Goal: Communication & Community: Answer question/provide support

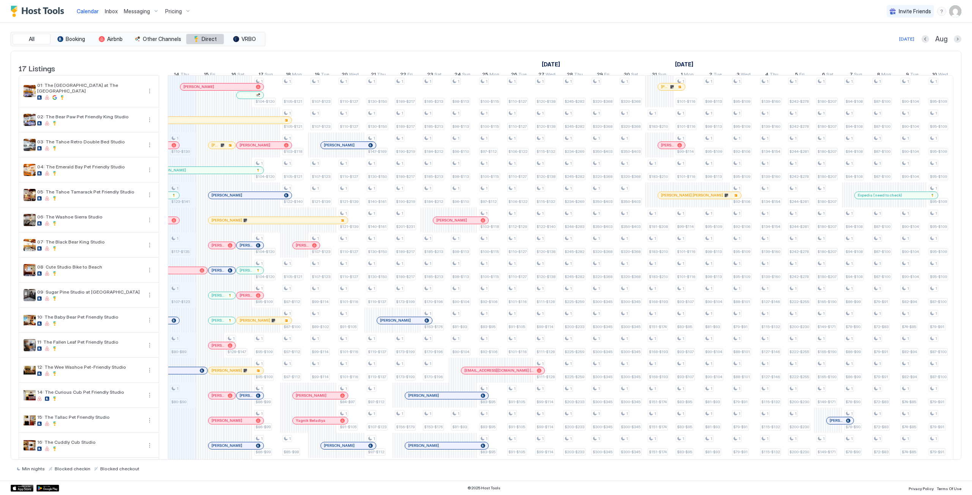
scroll to position [0, 422]
click at [135, 11] on span "Messaging" at bounding box center [137, 11] width 26 height 7
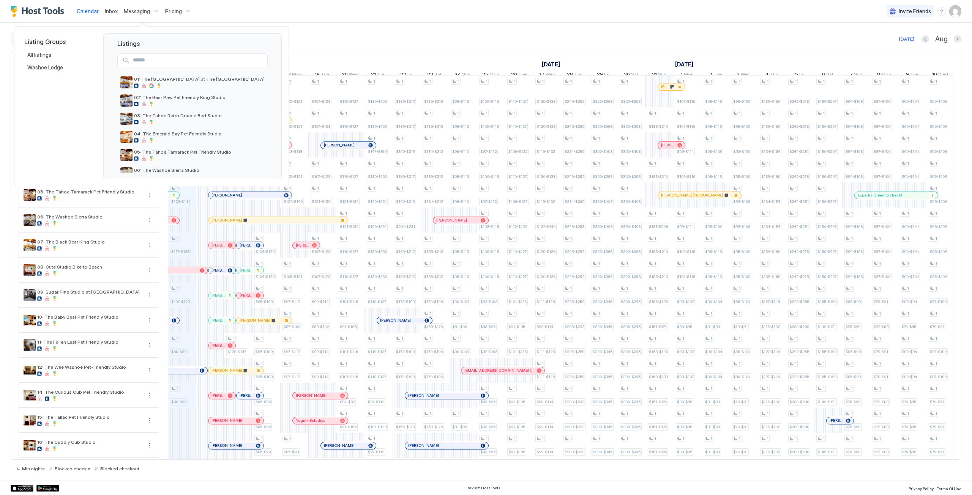
click at [225, 10] on div at bounding box center [486, 247] width 972 height 495
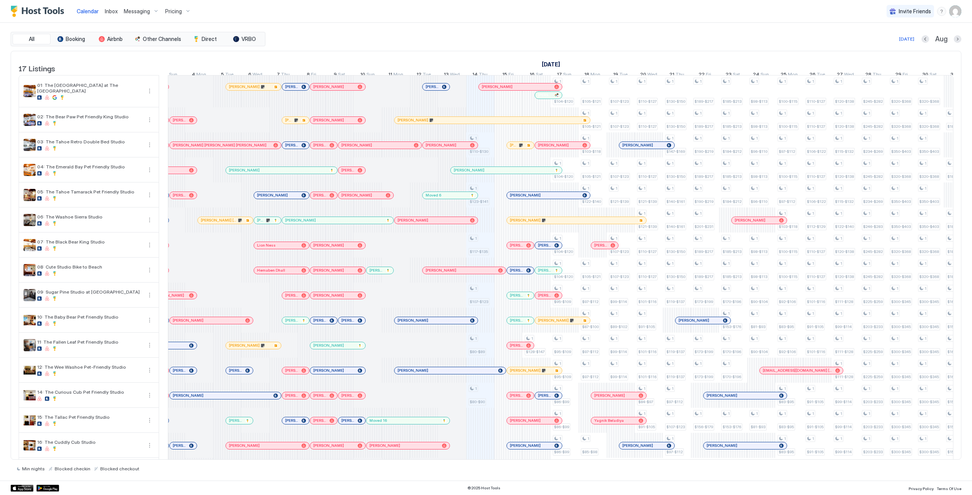
scroll to position [0, 0]
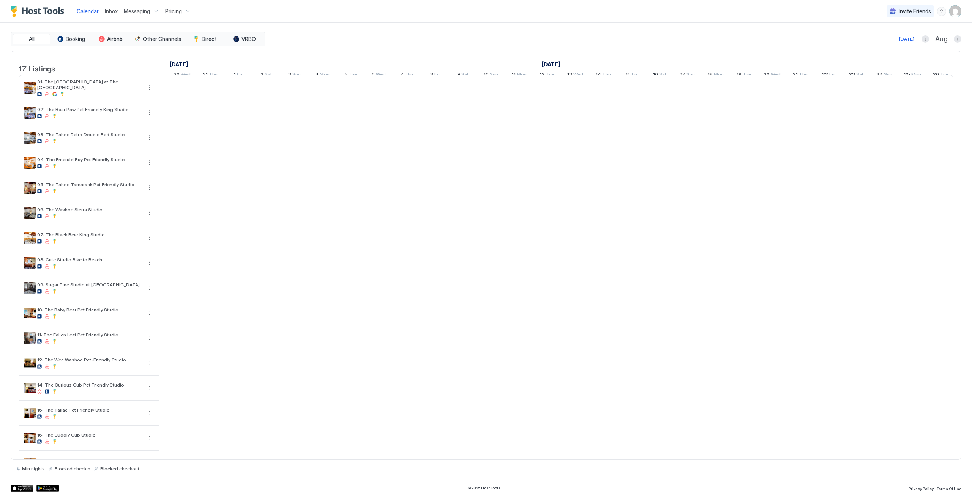
scroll to position [0, 422]
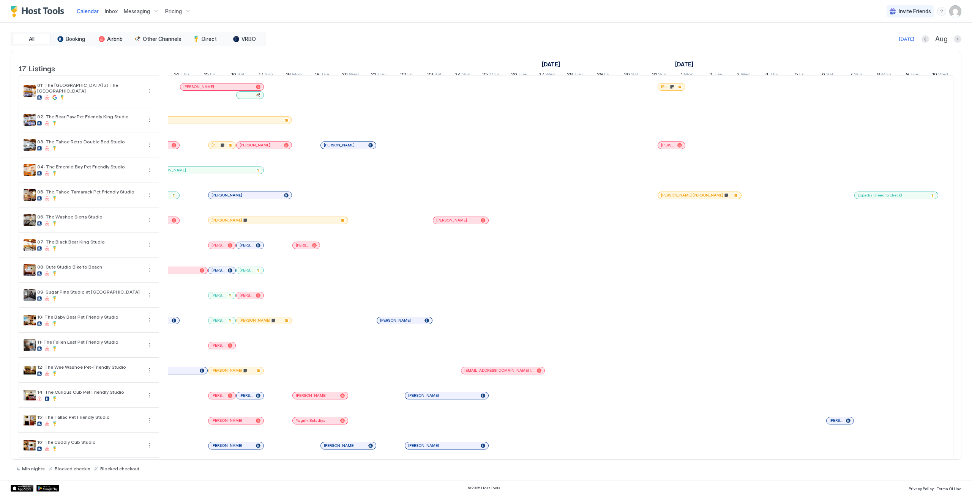
click at [116, 12] on span "Inbox" at bounding box center [111, 11] width 13 height 6
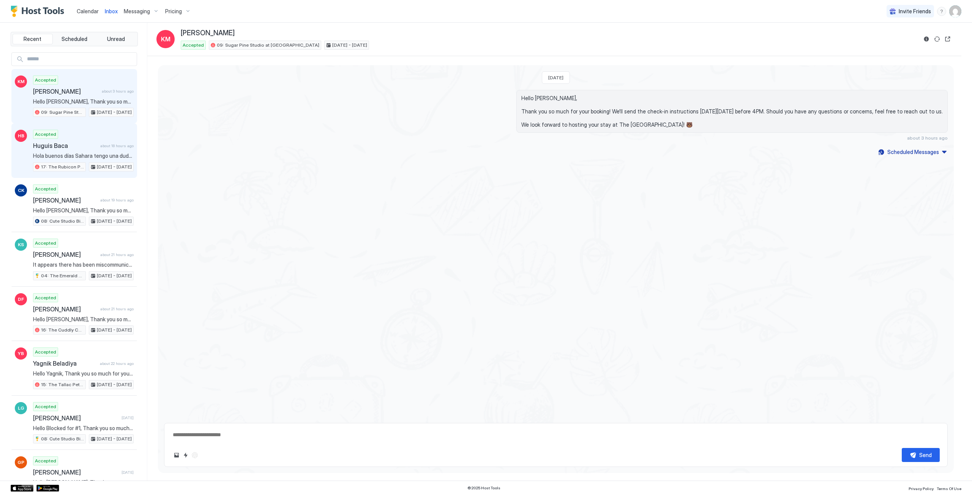
click at [83, 132] on div "Accepted Huguis Baca about 18 hours ago Hola buenos [PERSON_NAME] Sahara tengo …" at bounding box center [83, 151] width 101 height 42
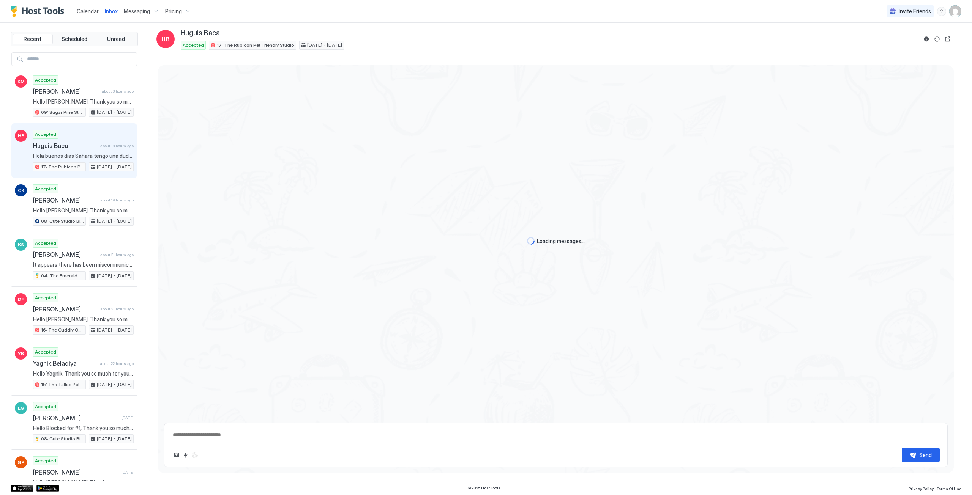
scroll to position [95, 0]
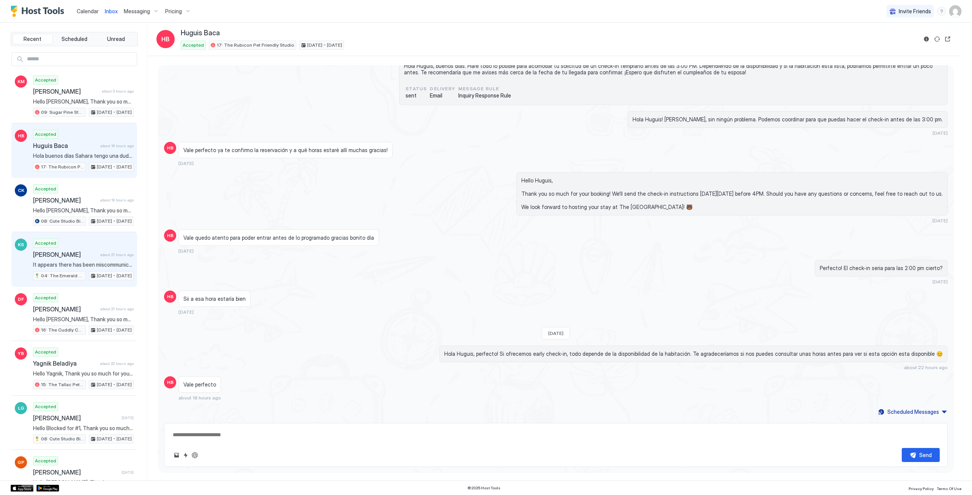
click at [83, 246] on div "Accepted [PERSON_NAME] about 21 hours ago It appears there has been miscommunic…" at bounding box center [83, 260] width 101 height 42
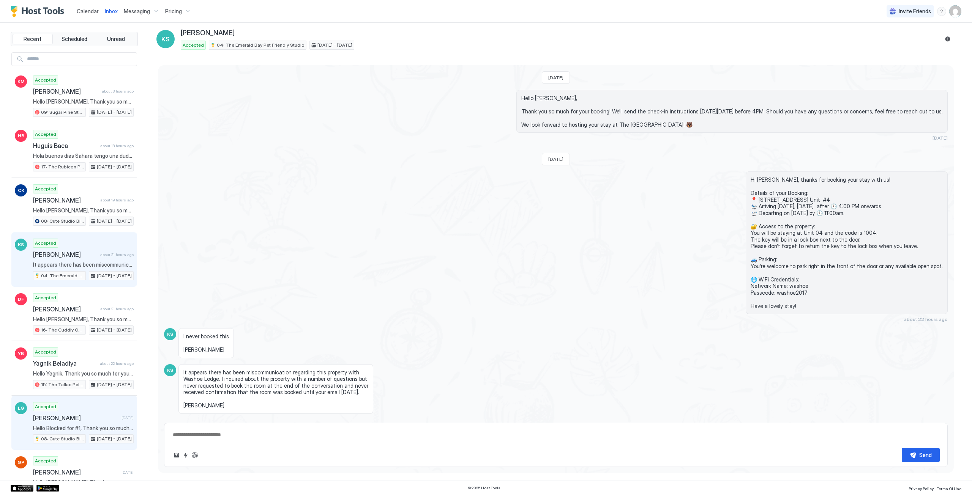
click at [108, 423] on div "Accepted [PERSON_NAME] [DATE] Hello Blocked for #1, Thank you so much for your …" at bounding box center [83, 423] width 101 height 42
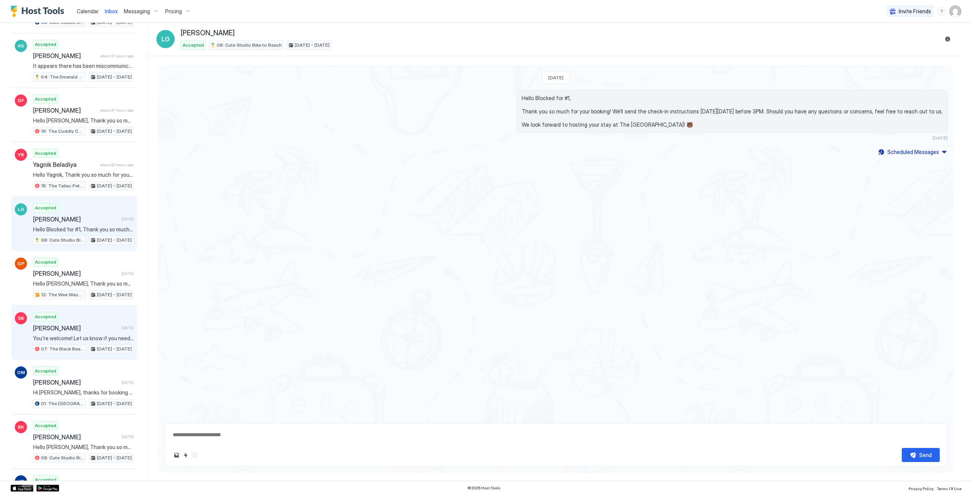
scroll to position [266, 0]
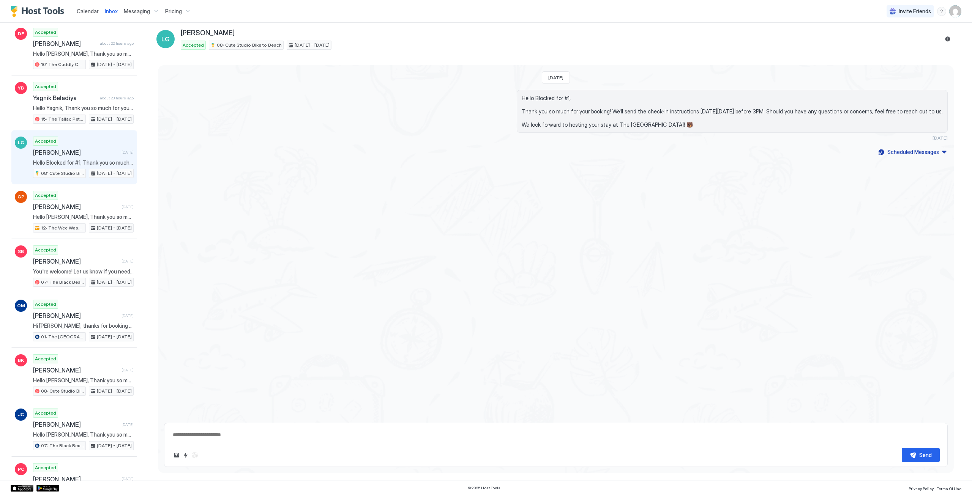
type textarea "*"
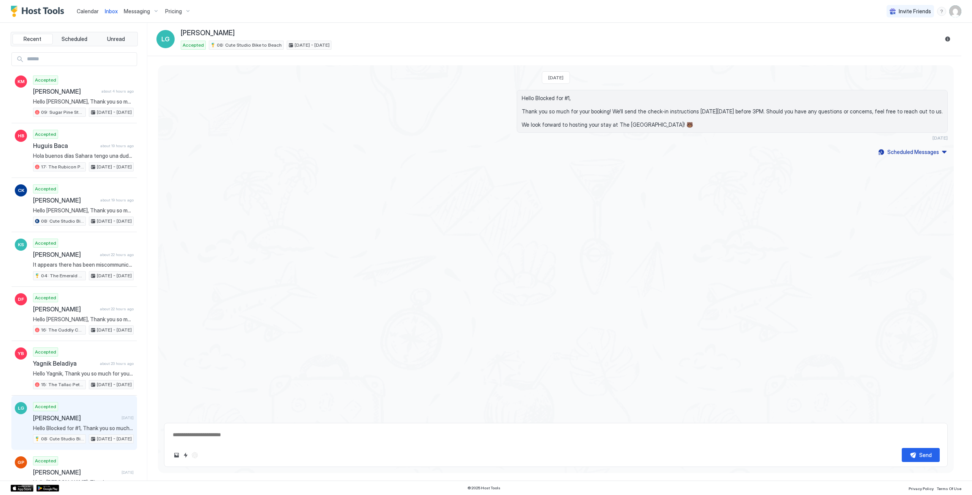
type textarea "*"
